Goal: Information Seeking & Learning: Learn about a topic

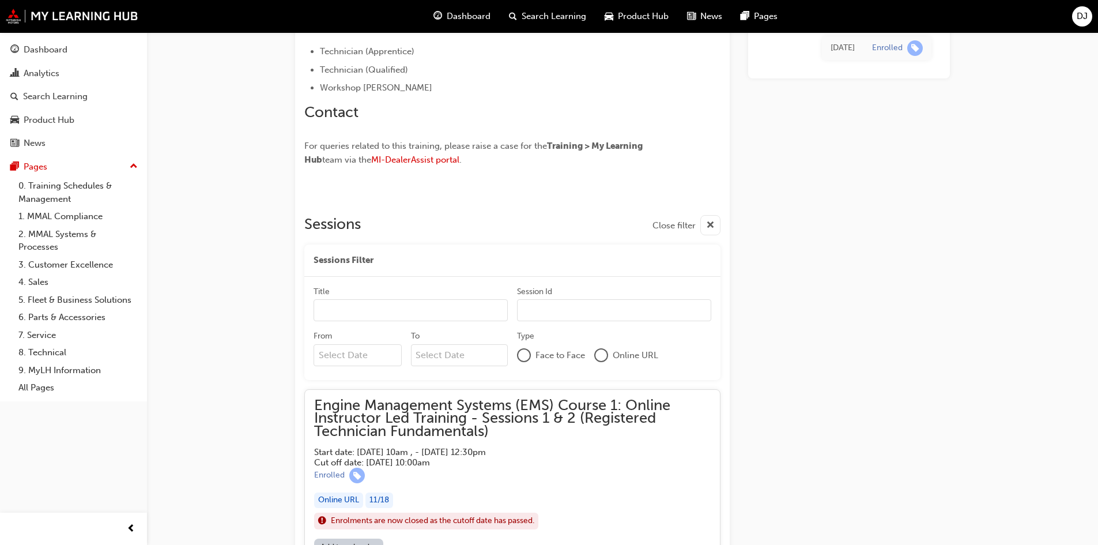
scroll to position [747, 0]
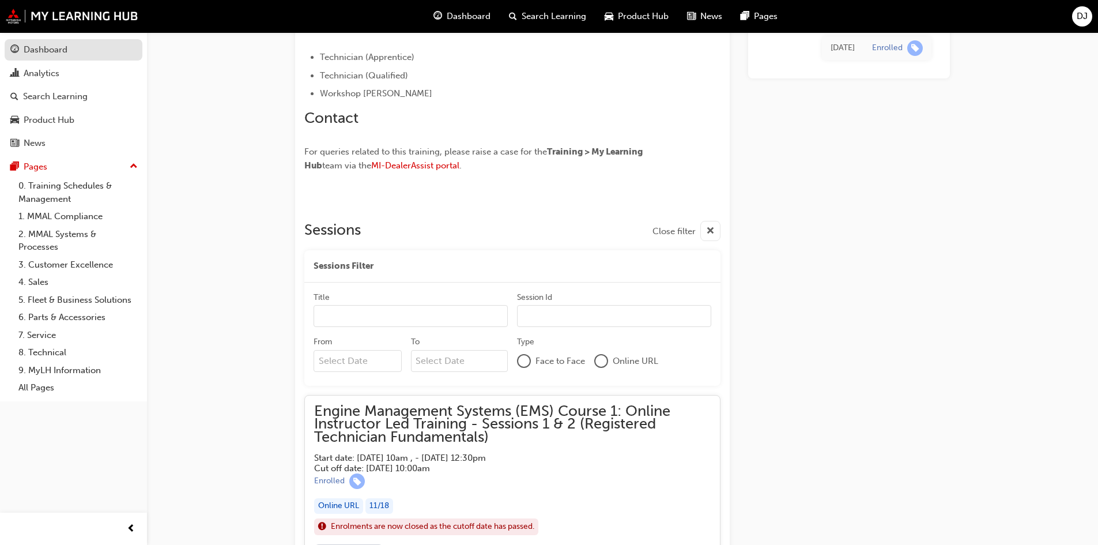
click at [53, 53] on div "Dashboard" at bounding box center [46, 49] width 44 height 13
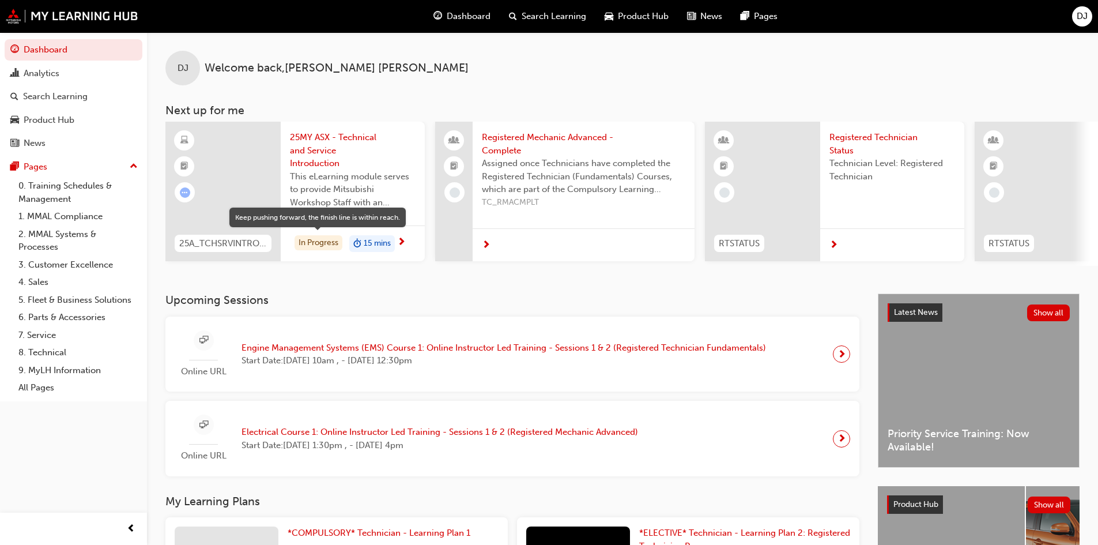
click at [314, 240] on div "In Progress" at bounding box center [319, 243] width 48 height 16
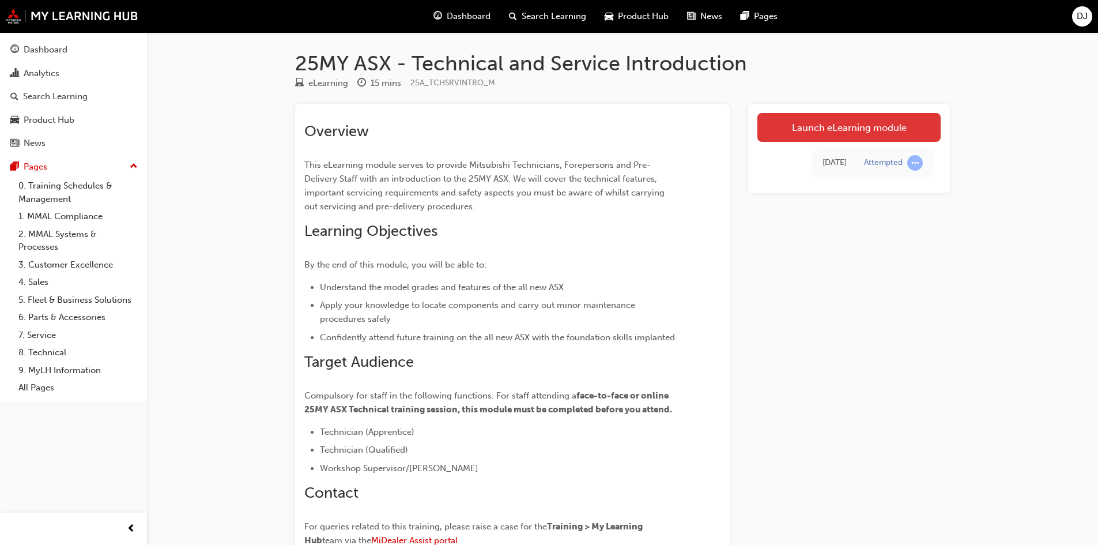
click at [852, 131] on link "Launch eLearning module" at bounding box center [849, 127] width 183 height 29
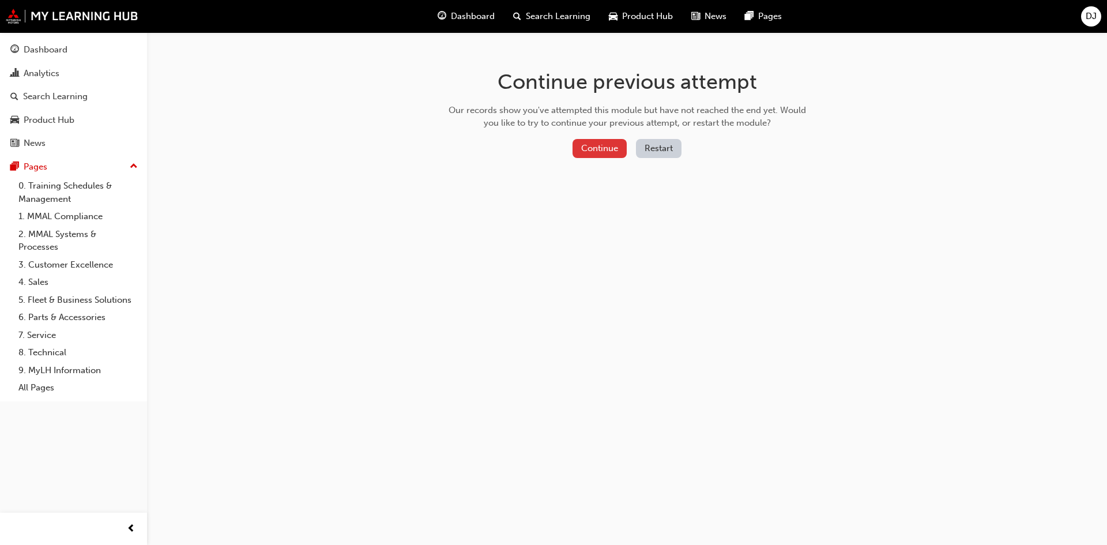
click at [601, 148] on button "Continue" at bounding box center [600, 148] width 54 height 19
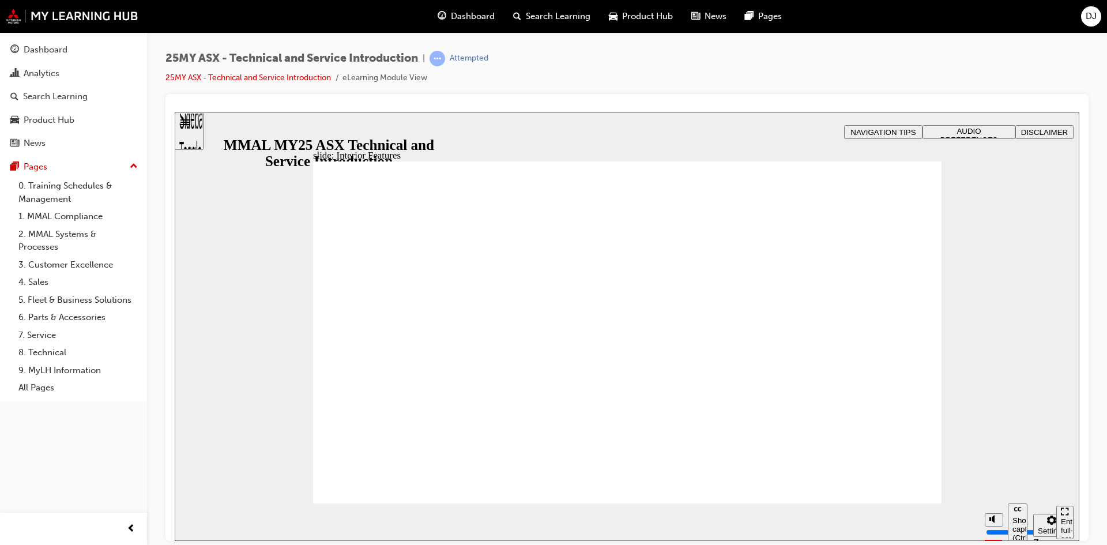
type input "17"
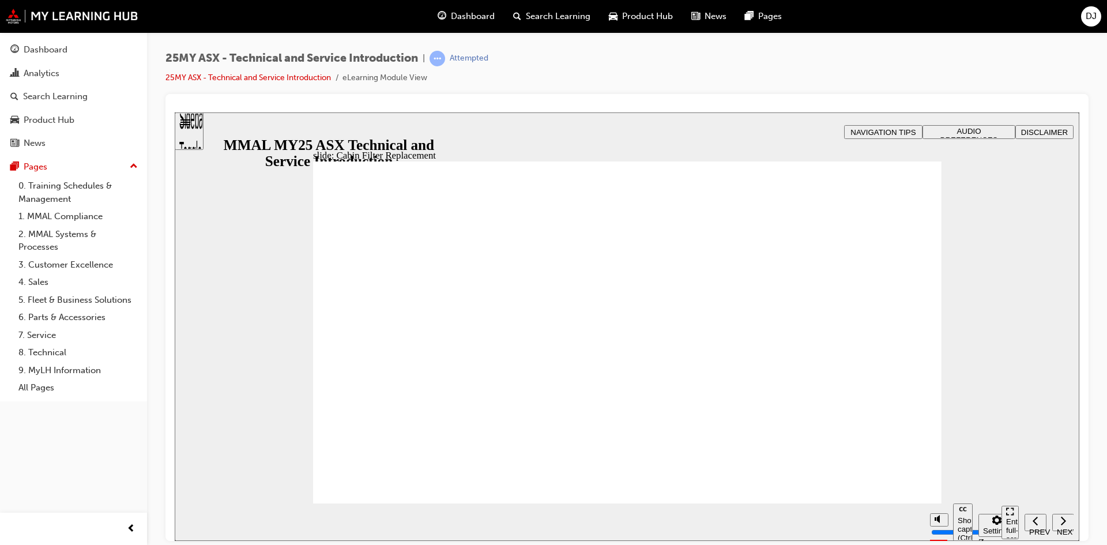
drag, startPoint x: 404, startPoint y: 340, endPoint x: 402, endPoint y: 332, distance: 8.3
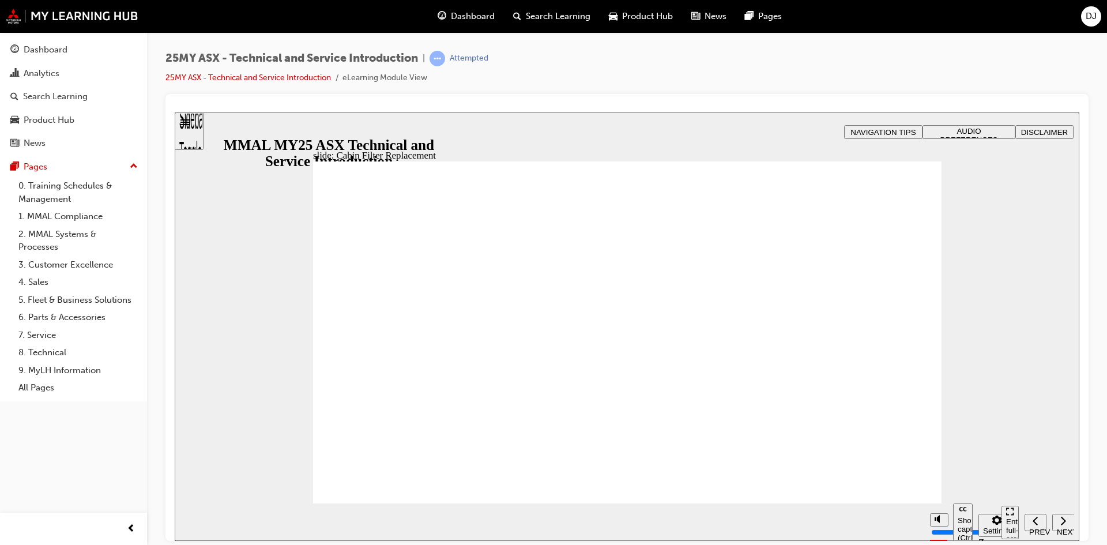
drag, startPoint x: 309, startPoint y: 363, endPoint x: 322, endPoint y: 359, distance: 13.5
click at [311, 363] on div "slide: Cabin Filter Replacement Rectangle 1 Step 3. Remove access flap from hea…" at bounding box center [627, 326] width 905 height 428
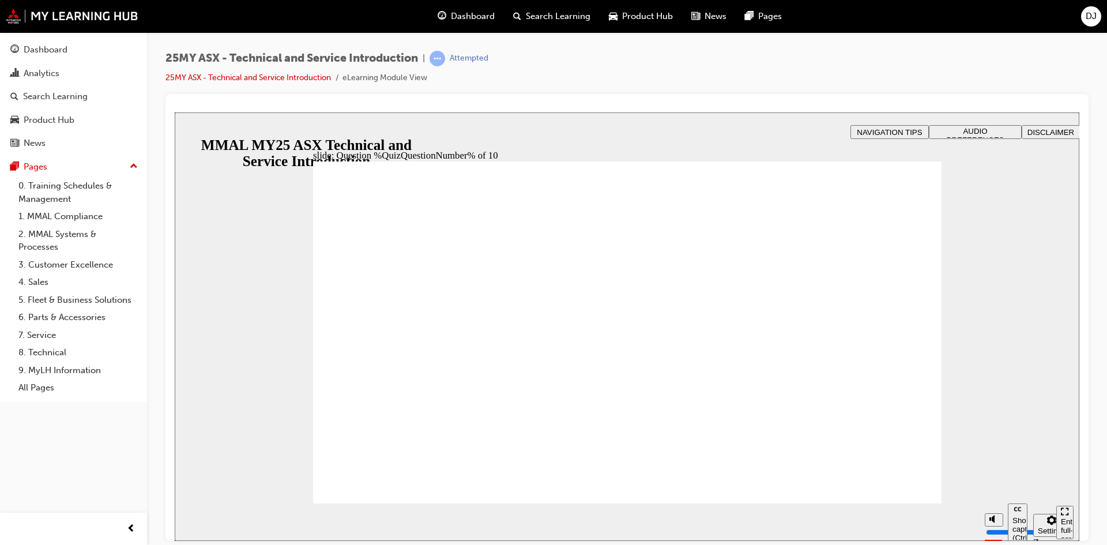
radio input "true"
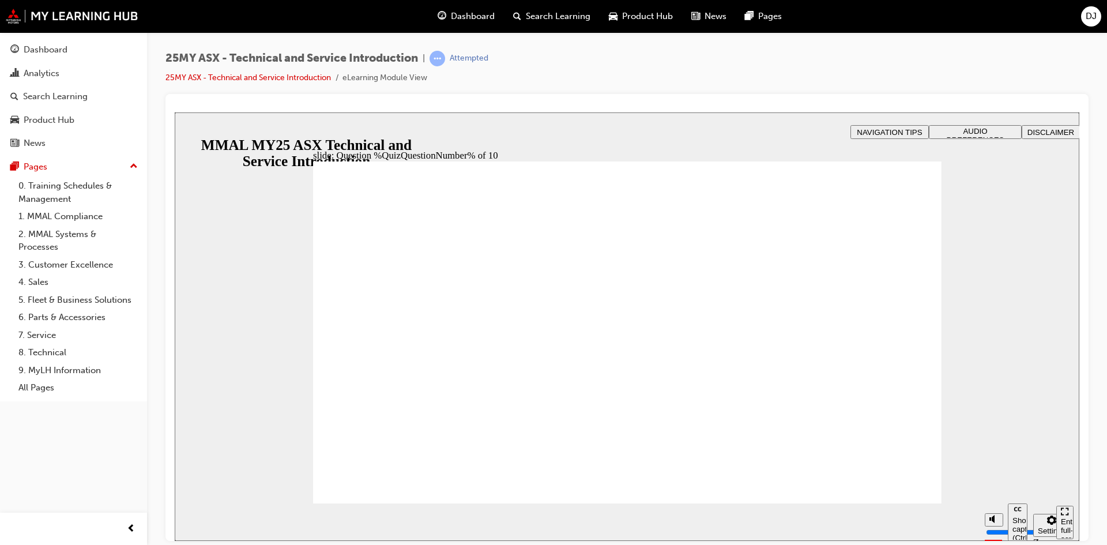
radio input "true"
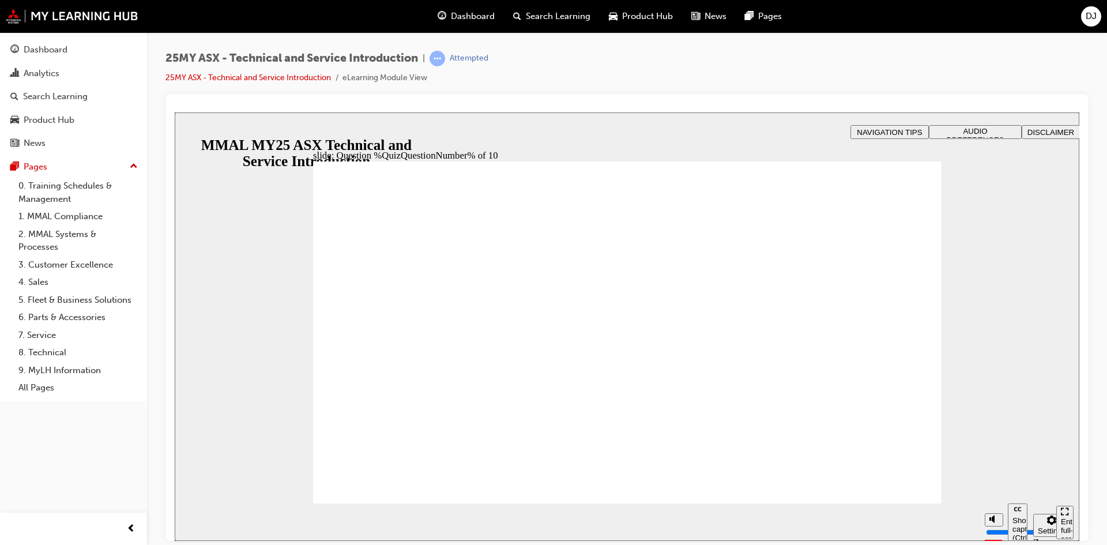
radio input "true"
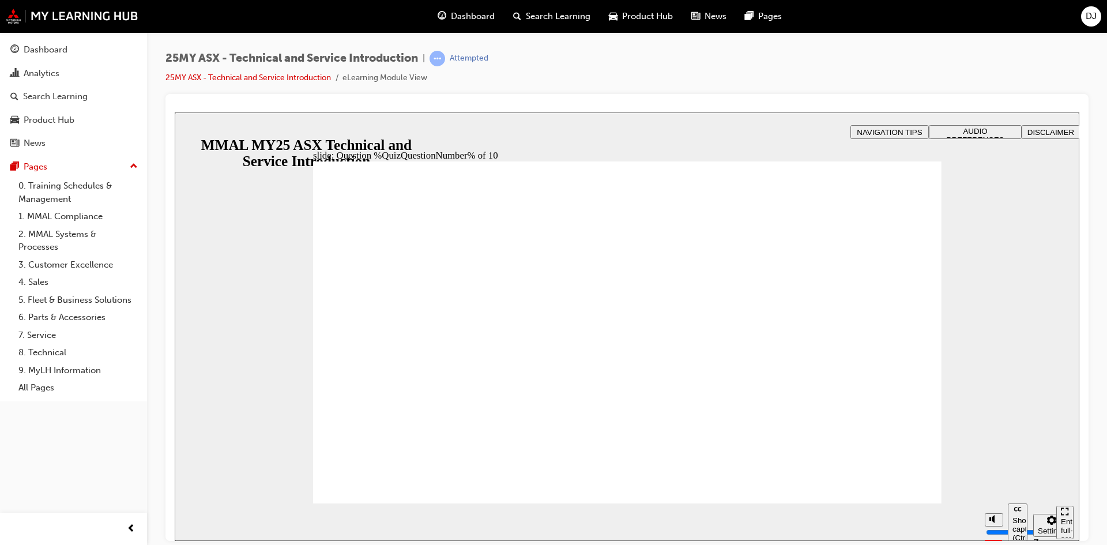
radio input "true"
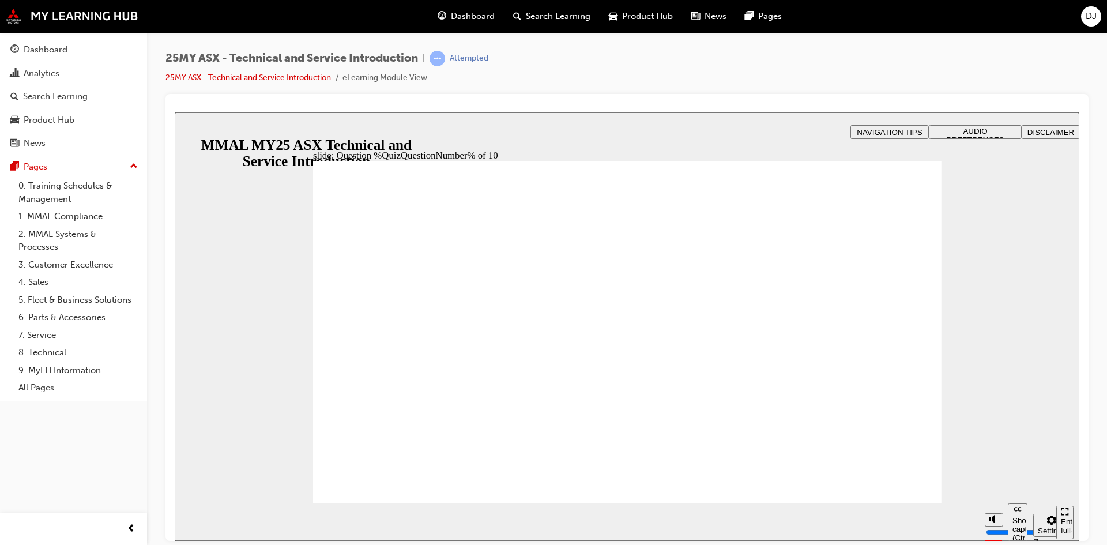
radio input "true"
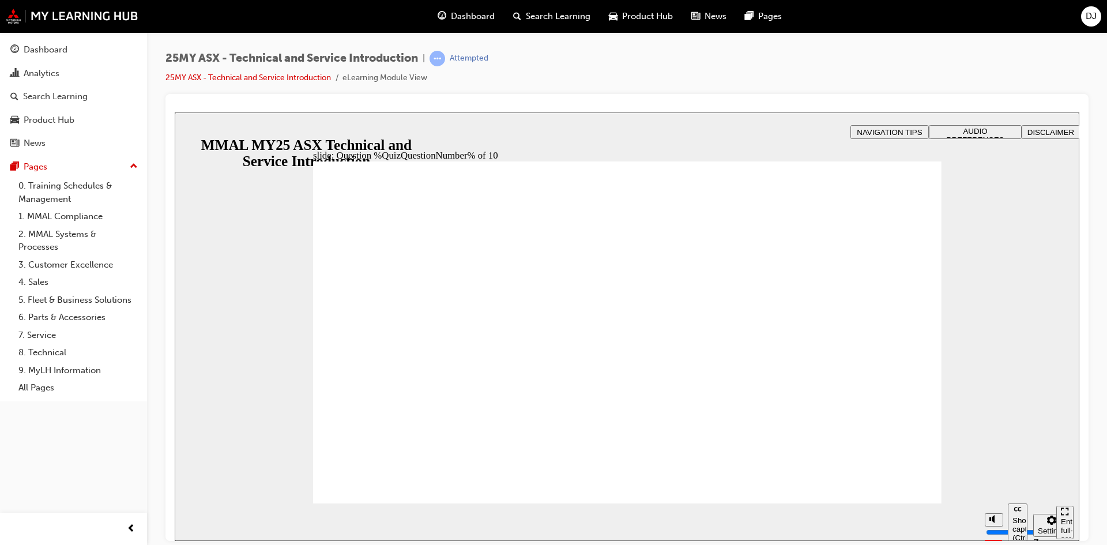
radio input "true"
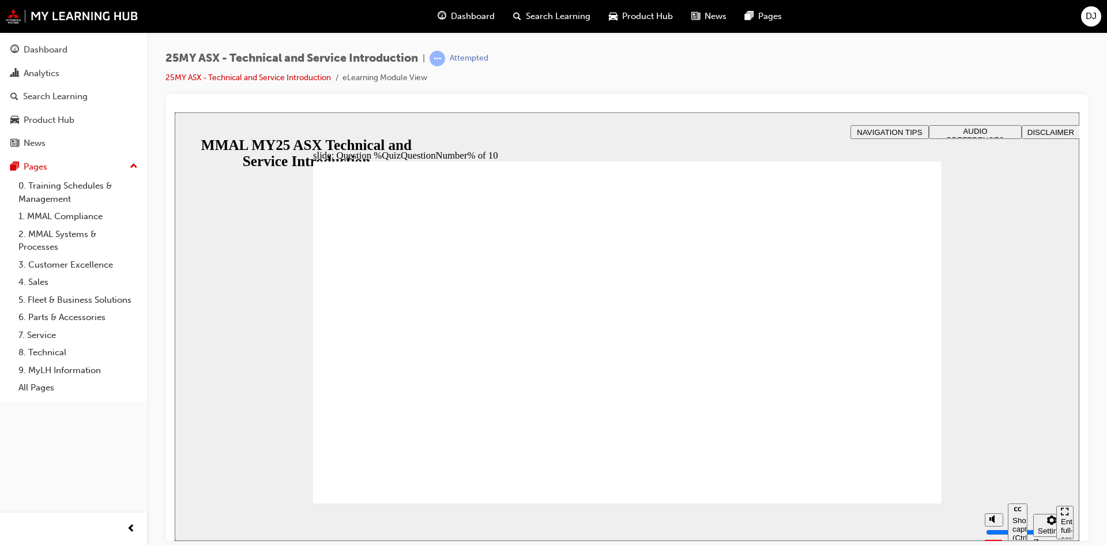
radio input "true"
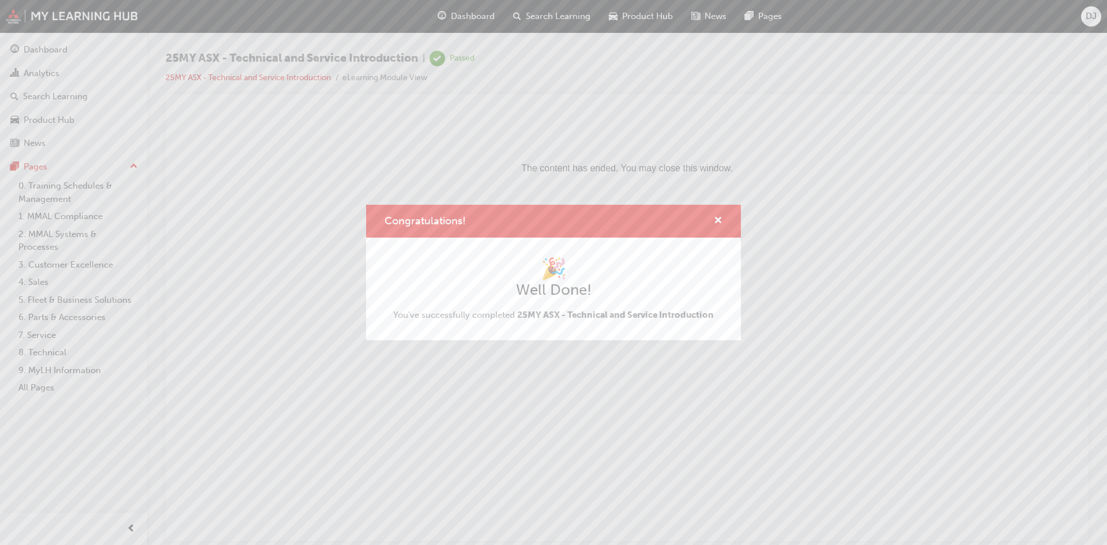
click at [567, 365] on div "Congratulations! 🎉 Well Done! You've successfully completed 25MY ASX - Technica…" at bounding box center [553, 272] width 1107 height 545
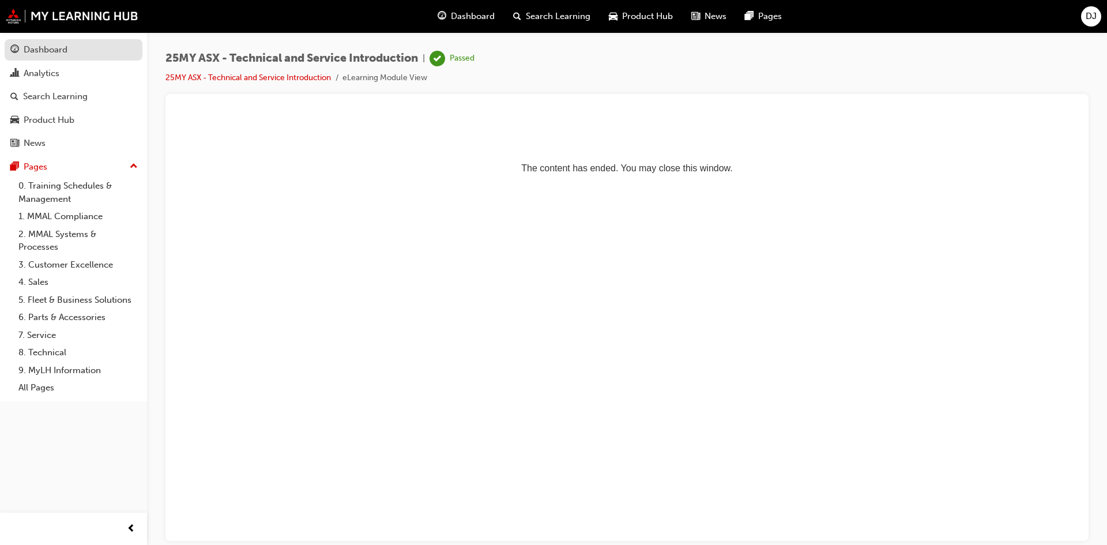
click at [33, 51] on div "Dashboard" at bounding box center [46, 49] width 44 height 13
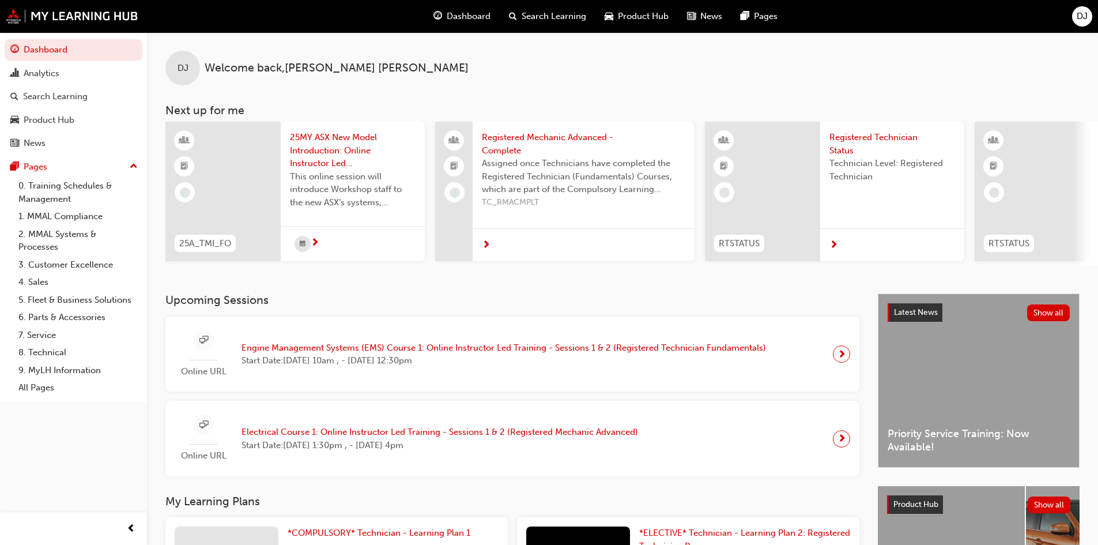
click at [321, 151] on span "25MY ASX New Model Introduction: Online Instructor Led Training" at bounding box center [353, 150] width 126 height 39
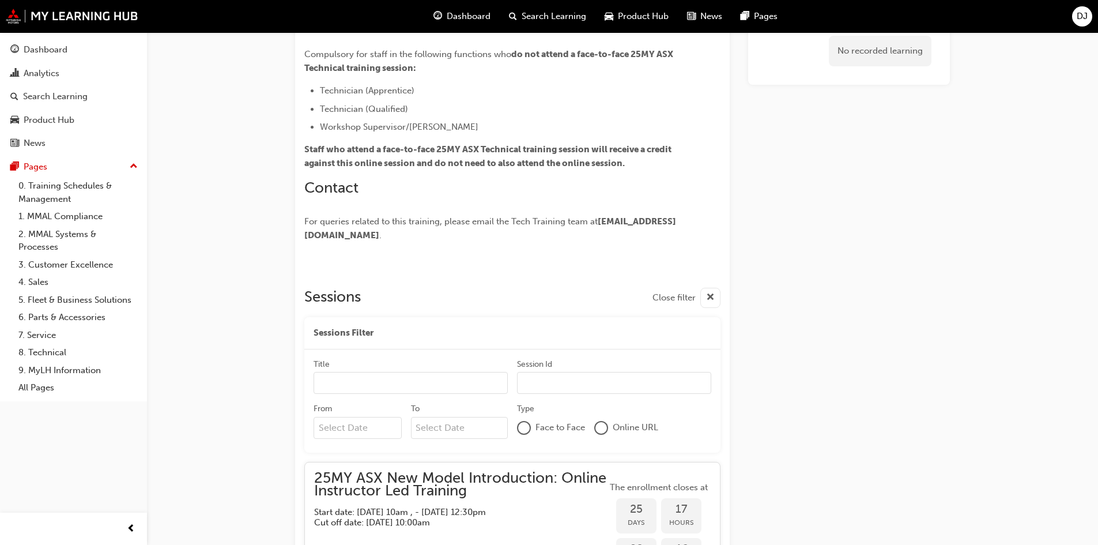
scroll to position [369, 0]
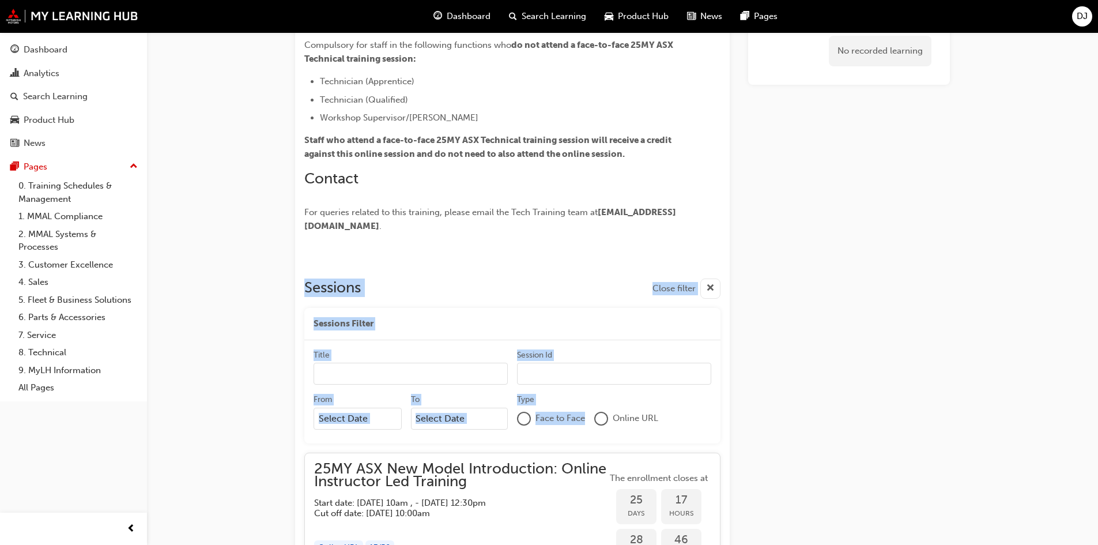
drag, startPoint x: 596, startPoint y: 441, endPoint x: 565, endPoint y: 156, distance: 286.6
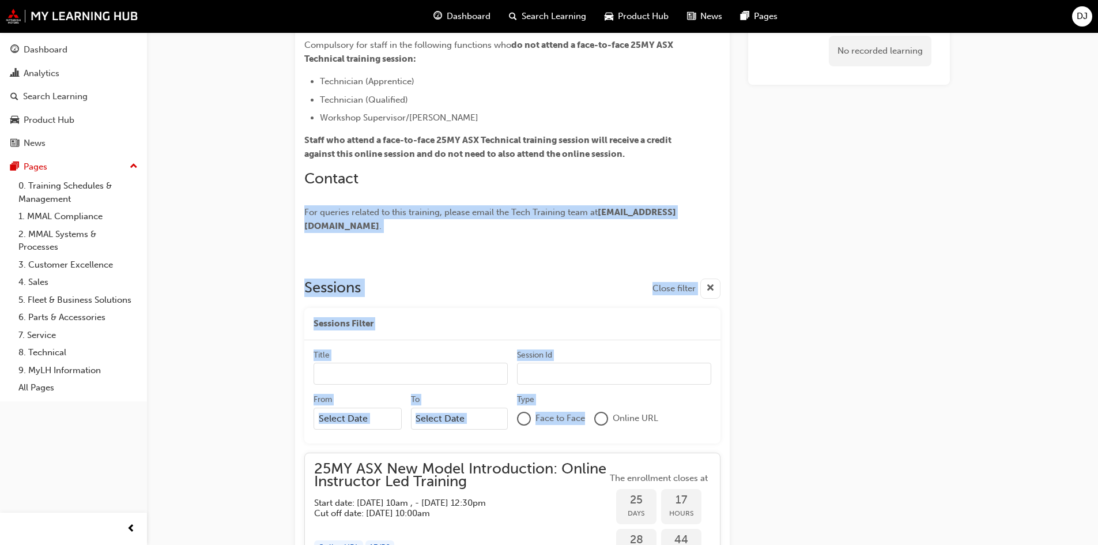
drag, startPoint x: 444, startPoint y: 499, endPoint x: 447, endPoint y: 419, distance: 79.6
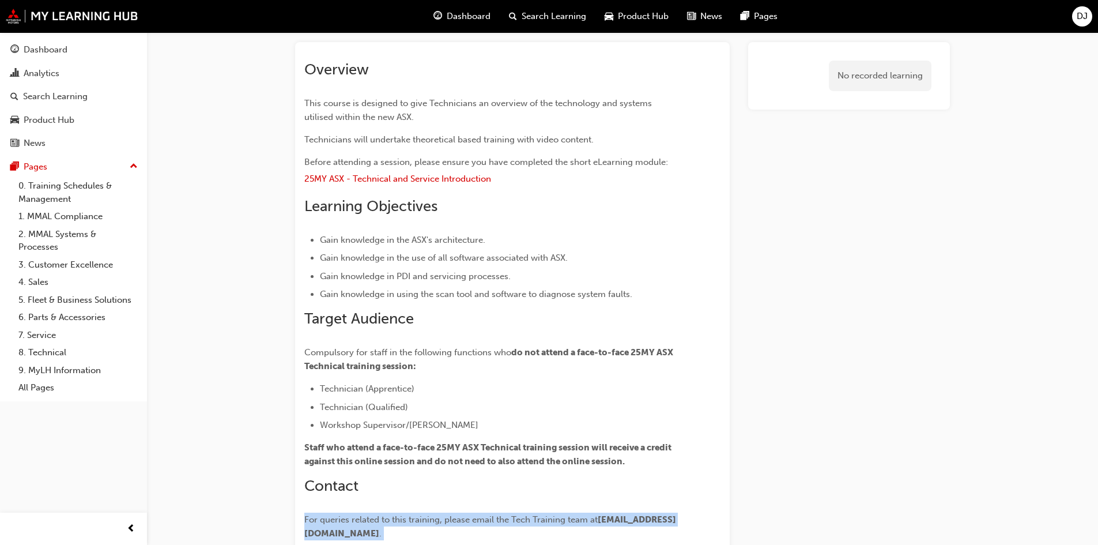
scroll to position [23, 0]
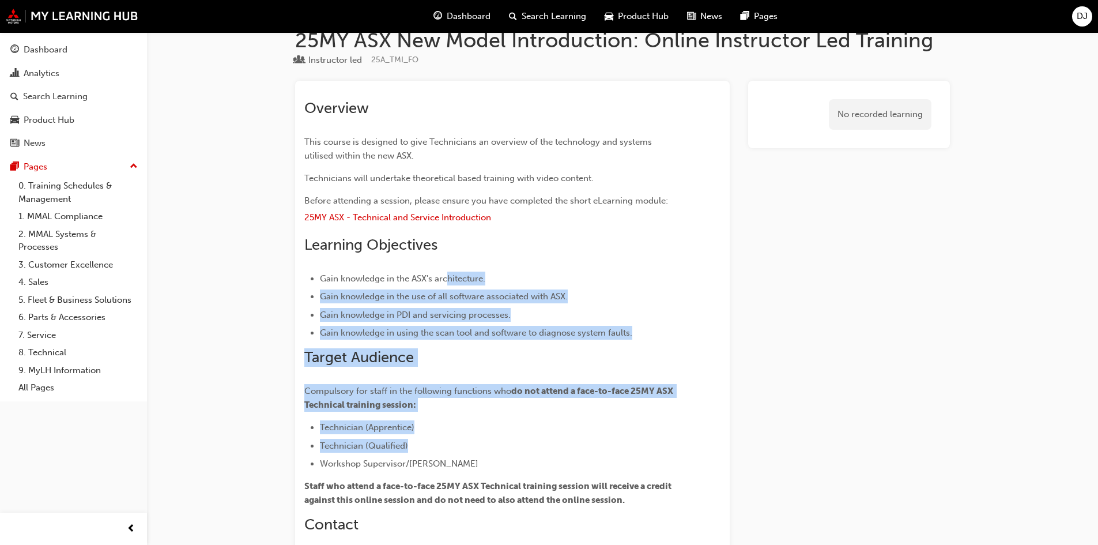
drag, startPoint x: 415, startPoint y: 439, endPoint x: 465, endPoint y: 298, distance: 149.9
click at [451, 261] on div "Overview This course is designed to give Technicians an overview of the technol…" at bounding box center [491, 339] width 375 height 480
click at [686, 348] on div "Overview This course is designed to give Technicians an overview of the technol…" at bounding box center [512, 334] width 416 height 489
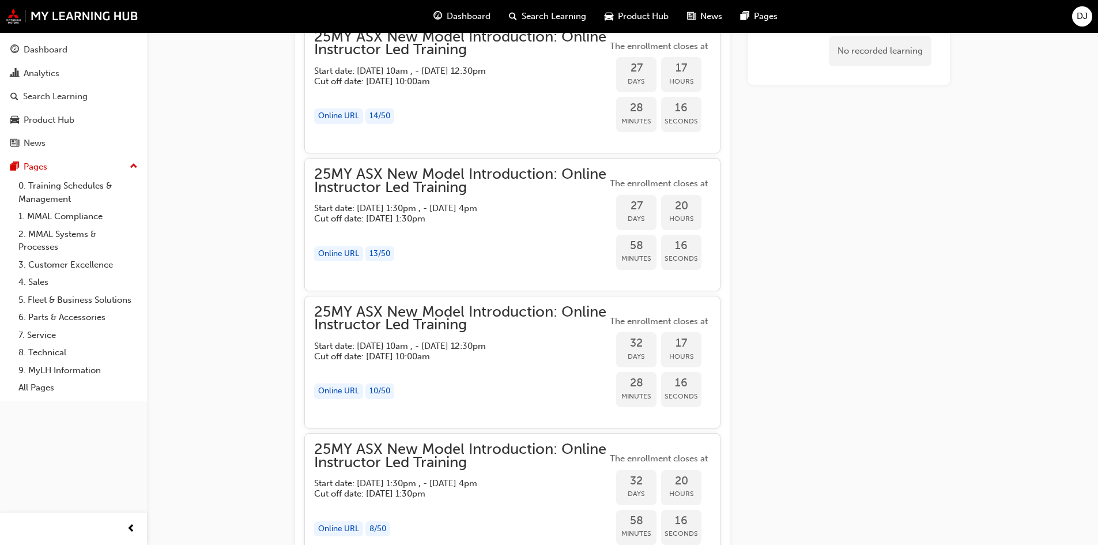
scroll to position [946, 0]
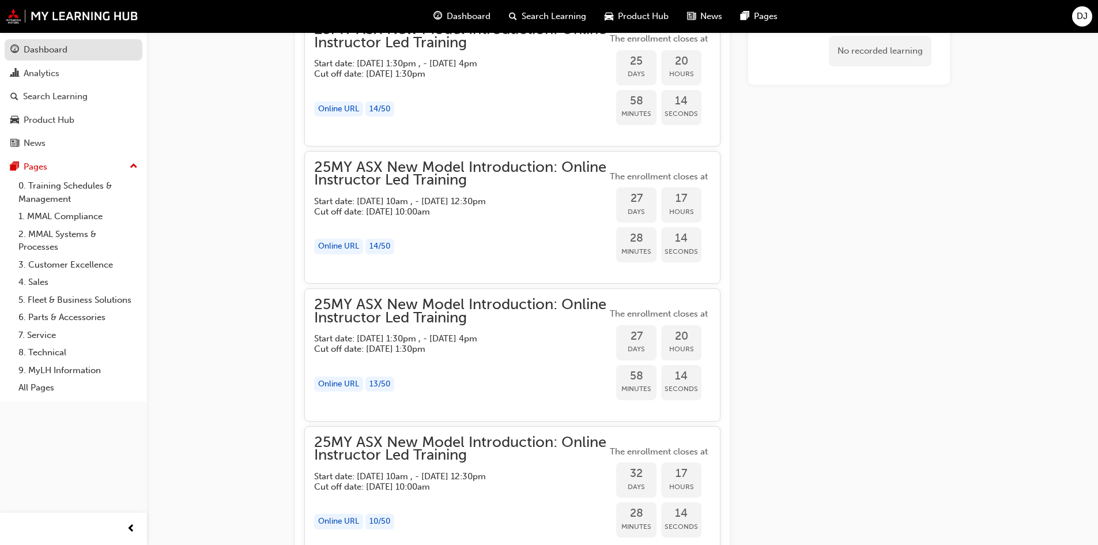
click at [45, 52] on div "Dashboard" at bounding box center [46, 49] width 44 height 13
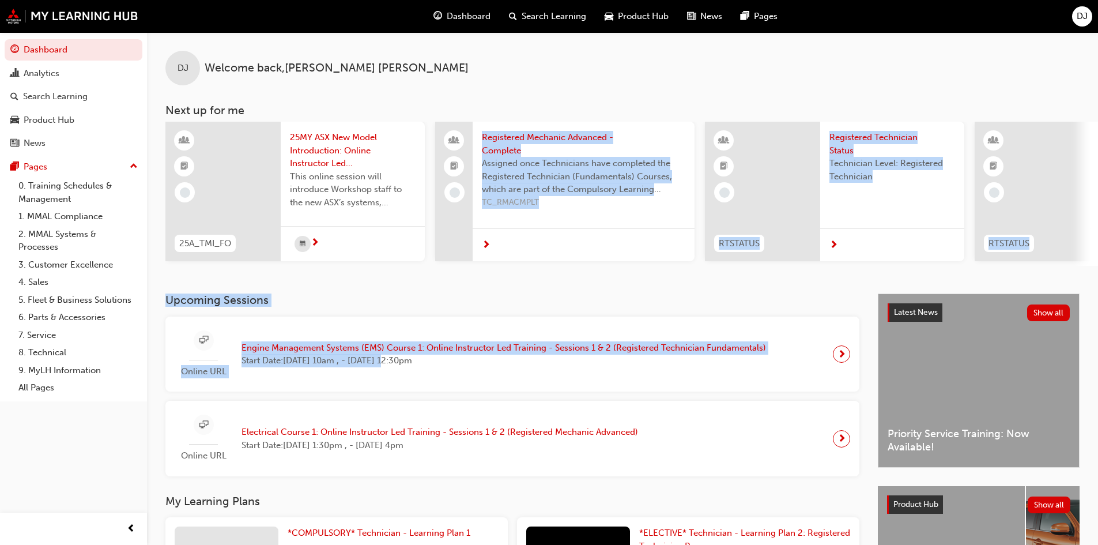
drag, startPoint x: 387, startPoint y: 388, endPoint x: 394, endPoint y: 226, distance: 162.2
click at [394, 226] on div "DJ Welcome back , [PERSON_NAME] Next up for me 25A_TMI_FO 25MY ASX New Model In…" at bounding box center [622, 417] width 951 height 770
click at [344, 129] on div "25MY ASX New Model Introduction: Online Instructor Led Training This online ses…" at bounding box center [353, 174] width 144 height 104
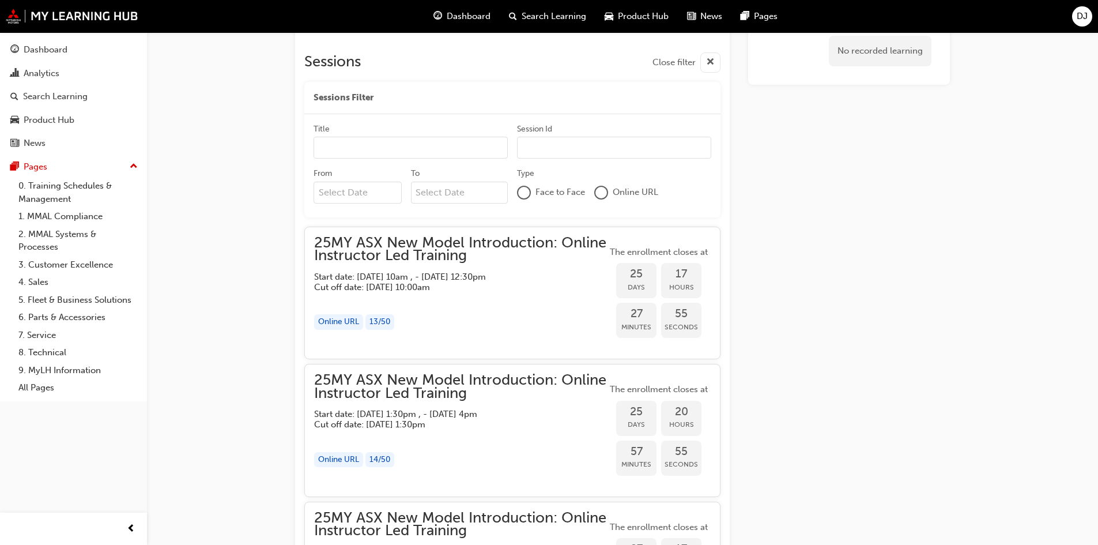
scroll to position [706, 0]
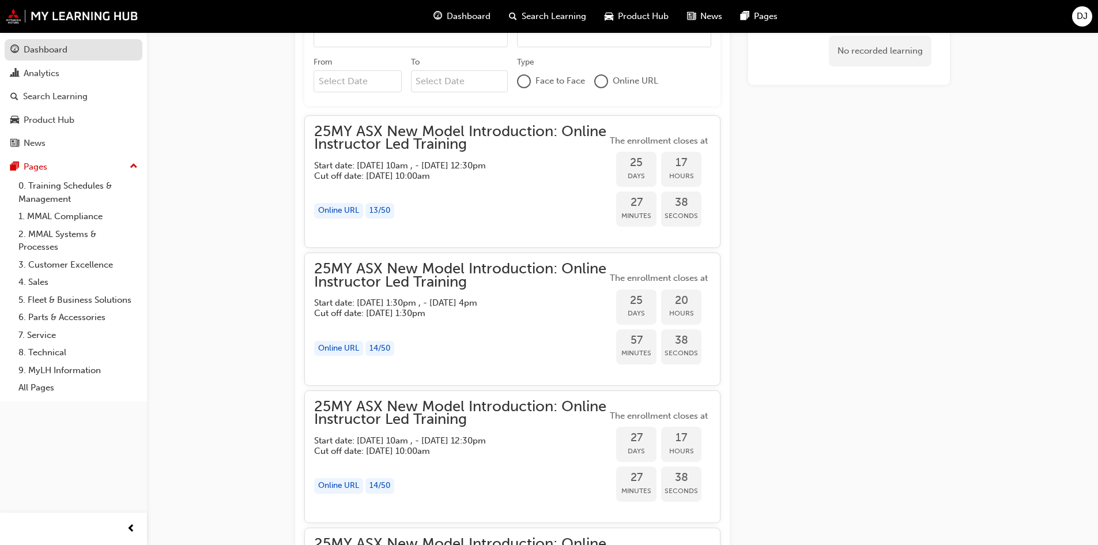
click at [54, 54] on div "Dashboard" at bounding box center [46, 49] width 44 height 13
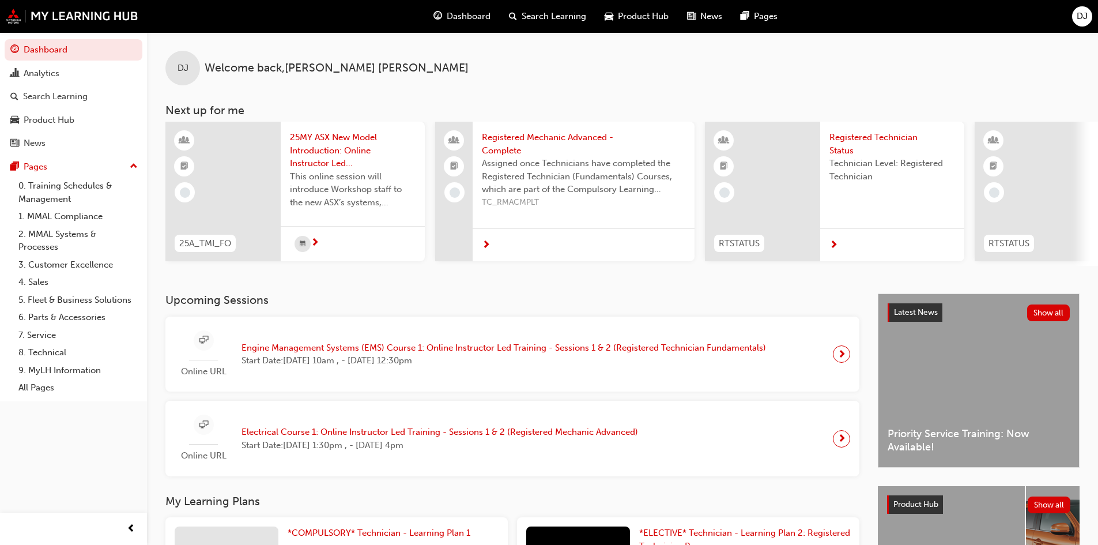
click at [1081, 19] on span "DJ" at bounding box center [1082, 16] width 11 height 13
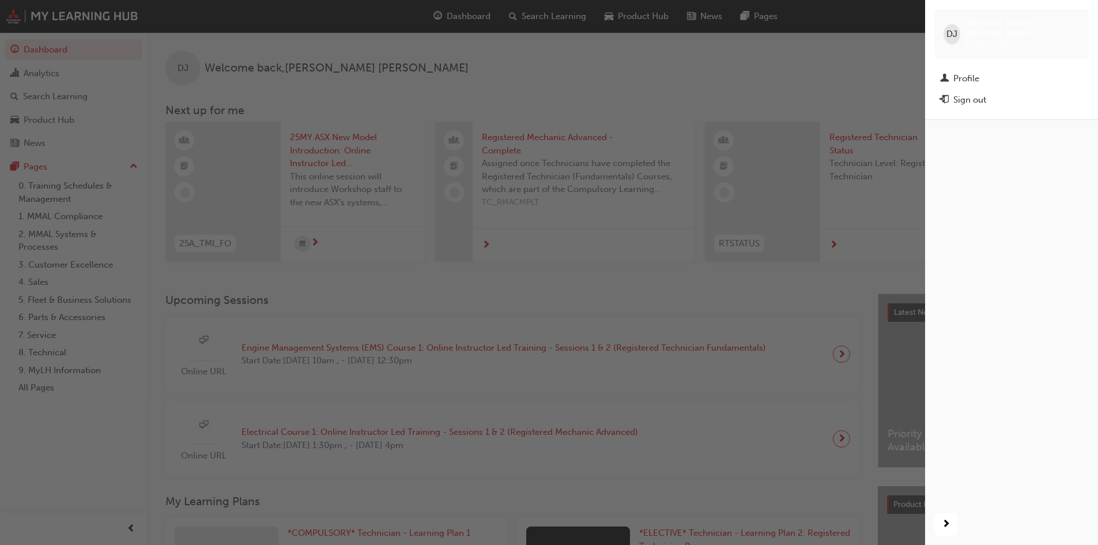
click at [992, 126] on div "button" at bounding box center [1011, 311] width 173 height 384
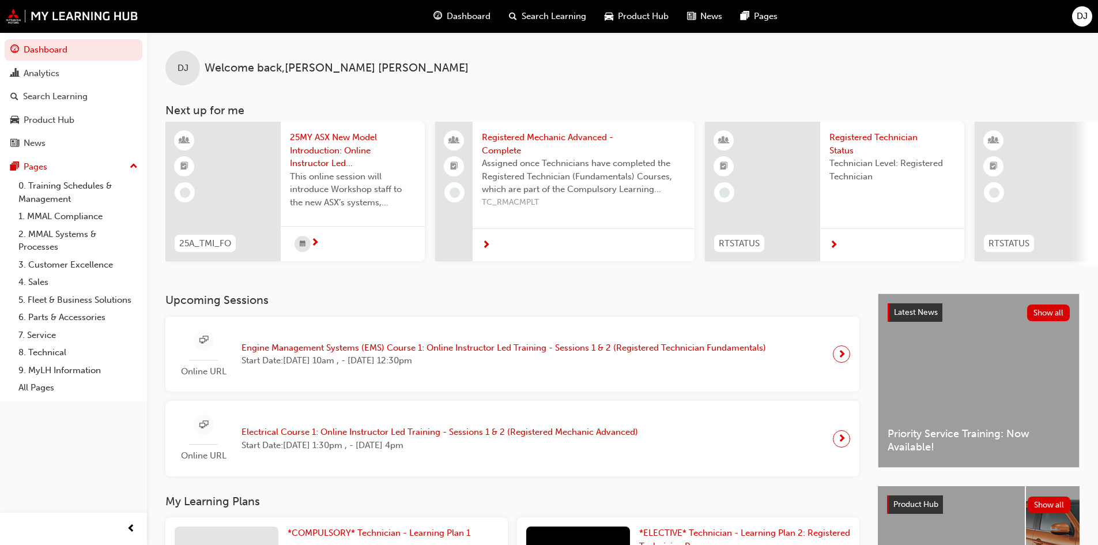
click at [852, 139] on span "Registered Technician Status" at bounding box center [893, 144] width 126 height 26
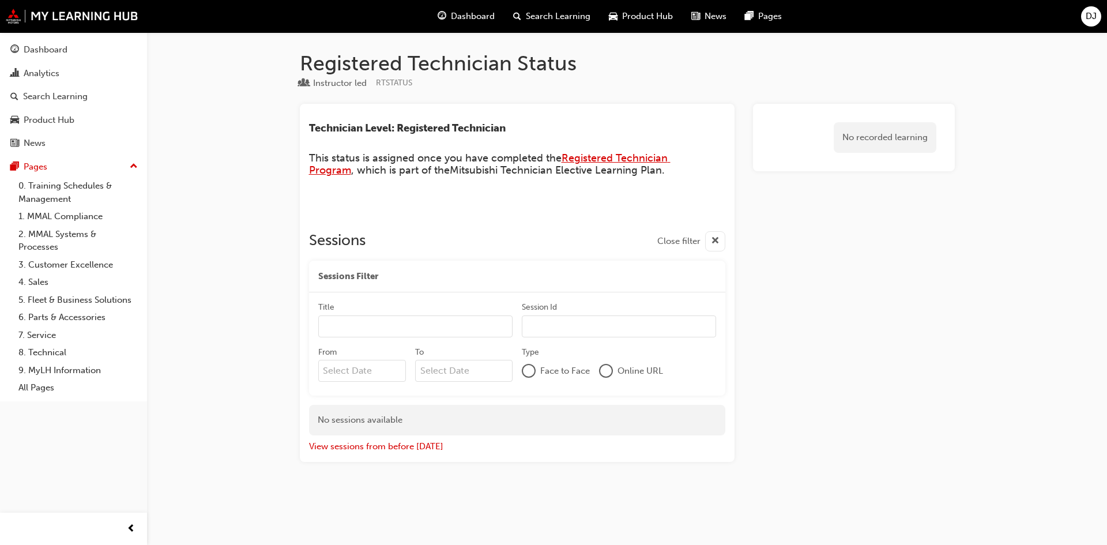
click at [607, 160] on span "Registered Technician Program" at bounding box center [490, 164] width 362 height 25
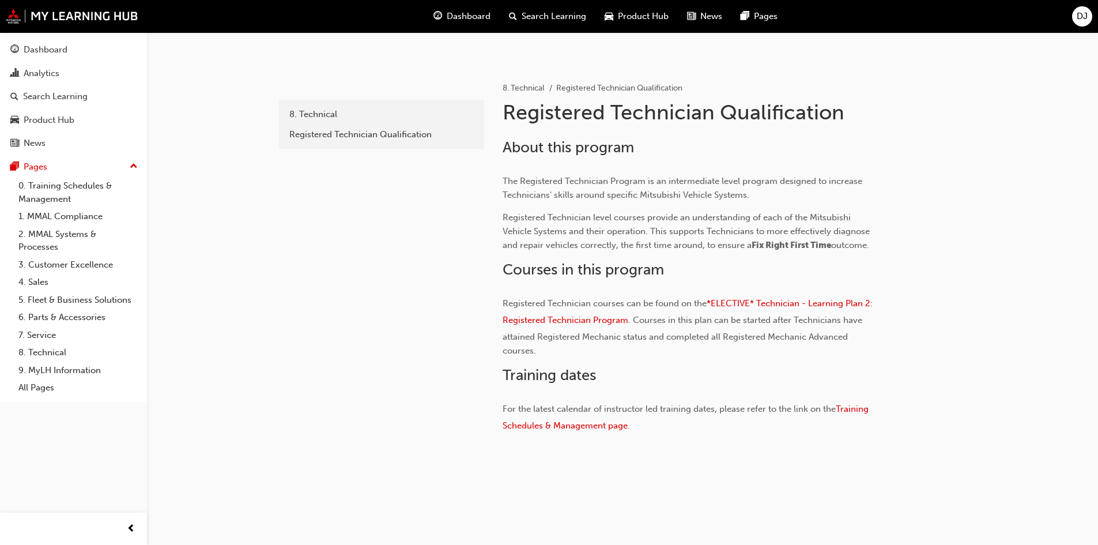
scroll to position [202, 0]
click at [362, 132] on div "Registered Technician Qualification" at bounding box center [381, 132] width 185 height 13
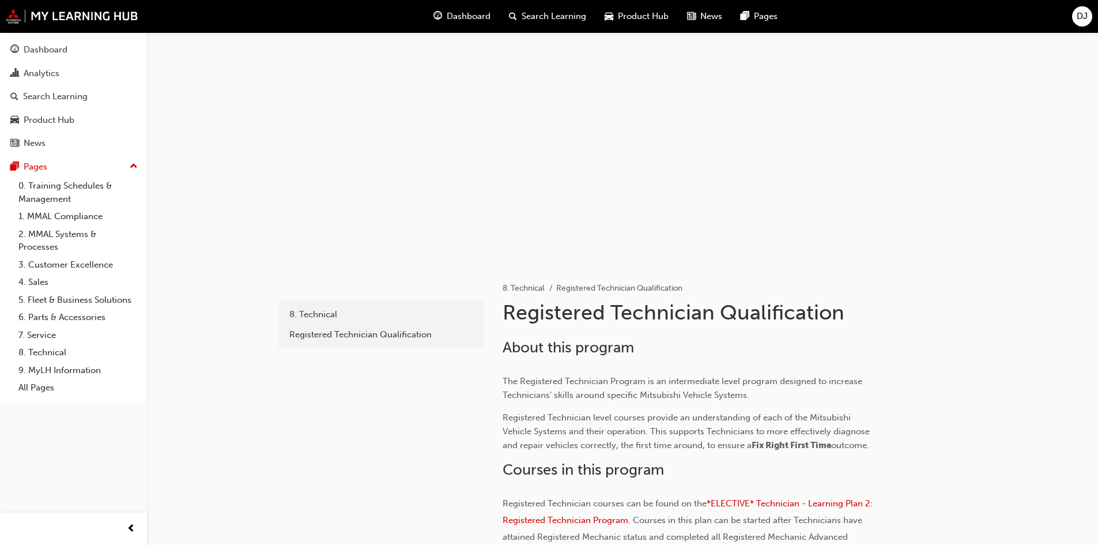
click at [1093, 13] on div "Dashboard Search Learning Product Hub News Pages DJ" at bounding box center [549, 16] width 1098 height 33
click at [1089, 13] on div "DJ" at bounding box center [1083, 16] width 20 height 20
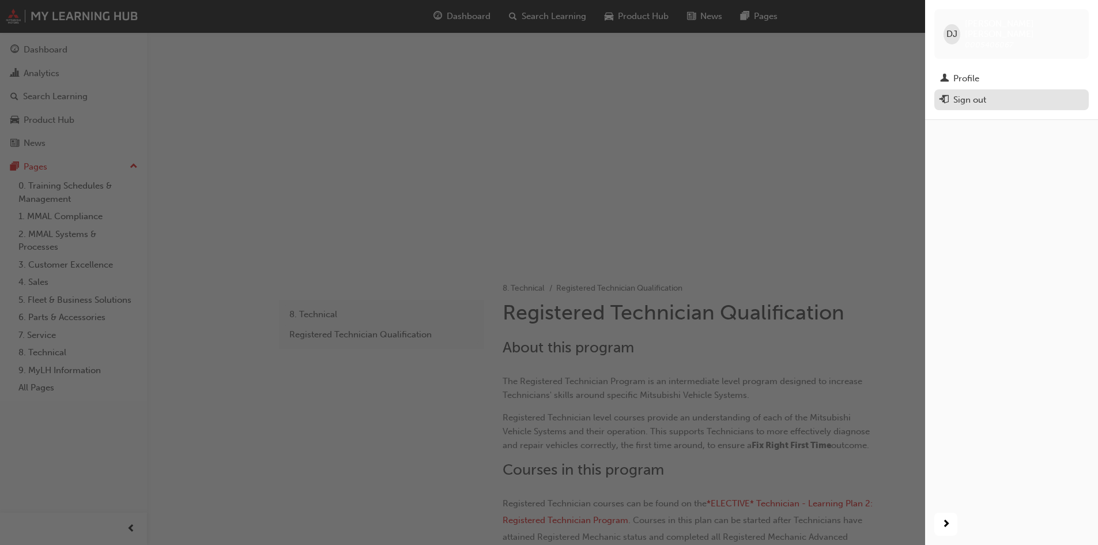
click at [966, 93] on div "Sign out" at bounding box center [970, 99] width 33 height 13
